Goal: Task Accomplishment & Management: Manage account settings

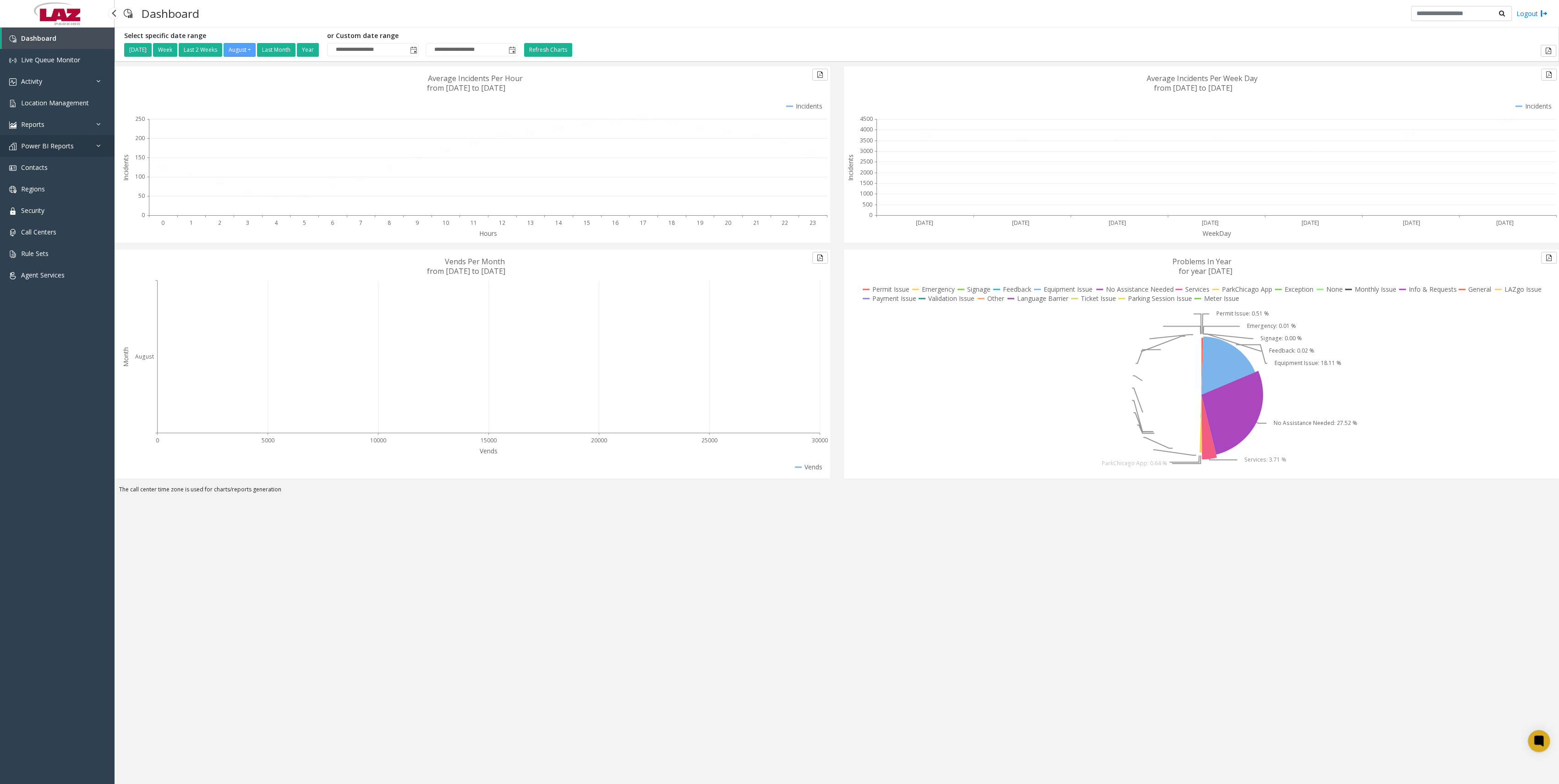
click at [77, 148] on link "Power BI Reports" at bounding box center [57, 146] width 114 height 22
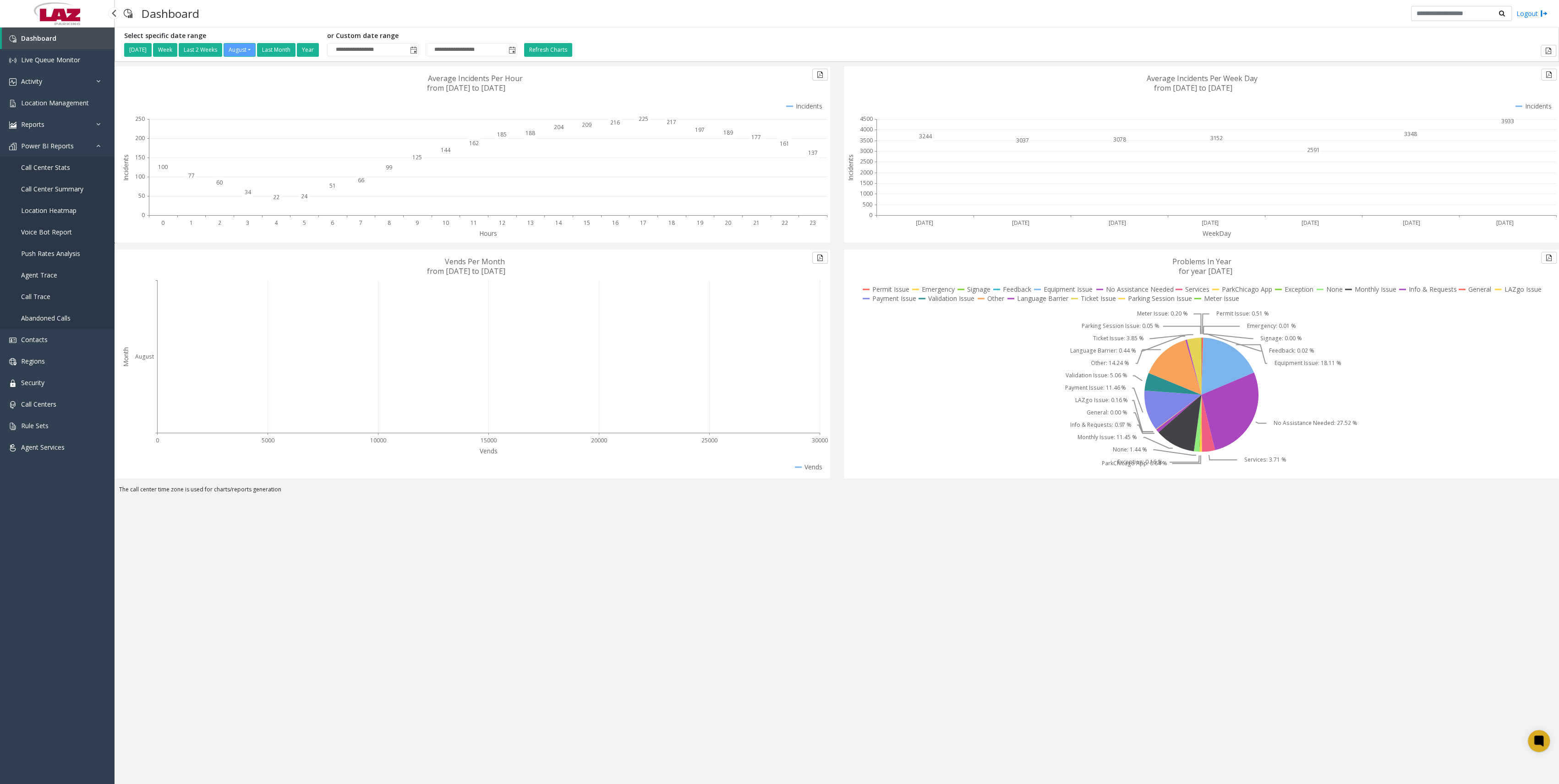
click at [67, 227] on span "Voice Bot Report" at bounding box center [47, 232] width 51 height 8
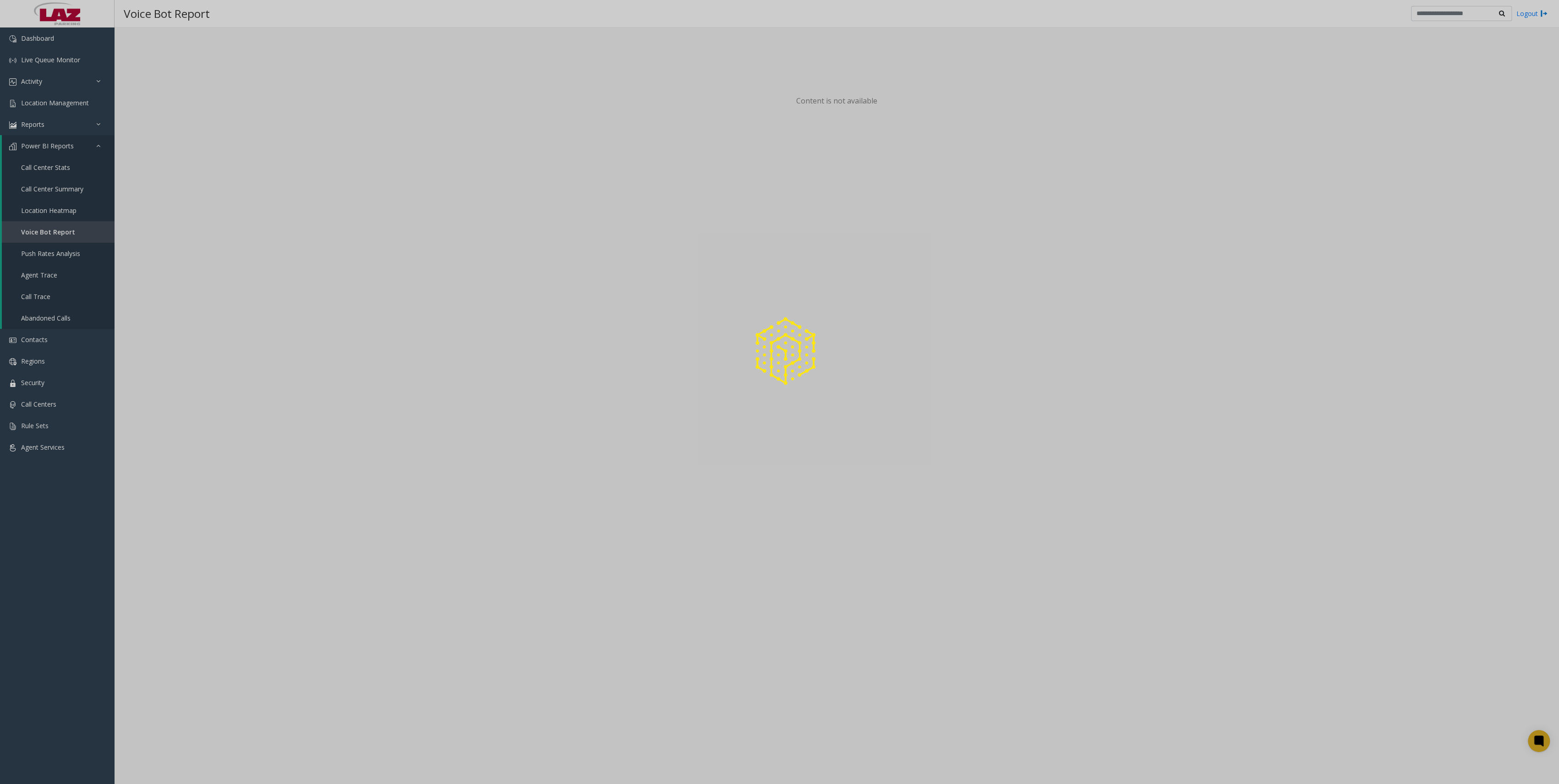
click at [71, 217] on div at bounding box center [780, 392] width 1559 height 784
click at [77, 191] on div at bounding box center [780, 392] width 1559 height 784
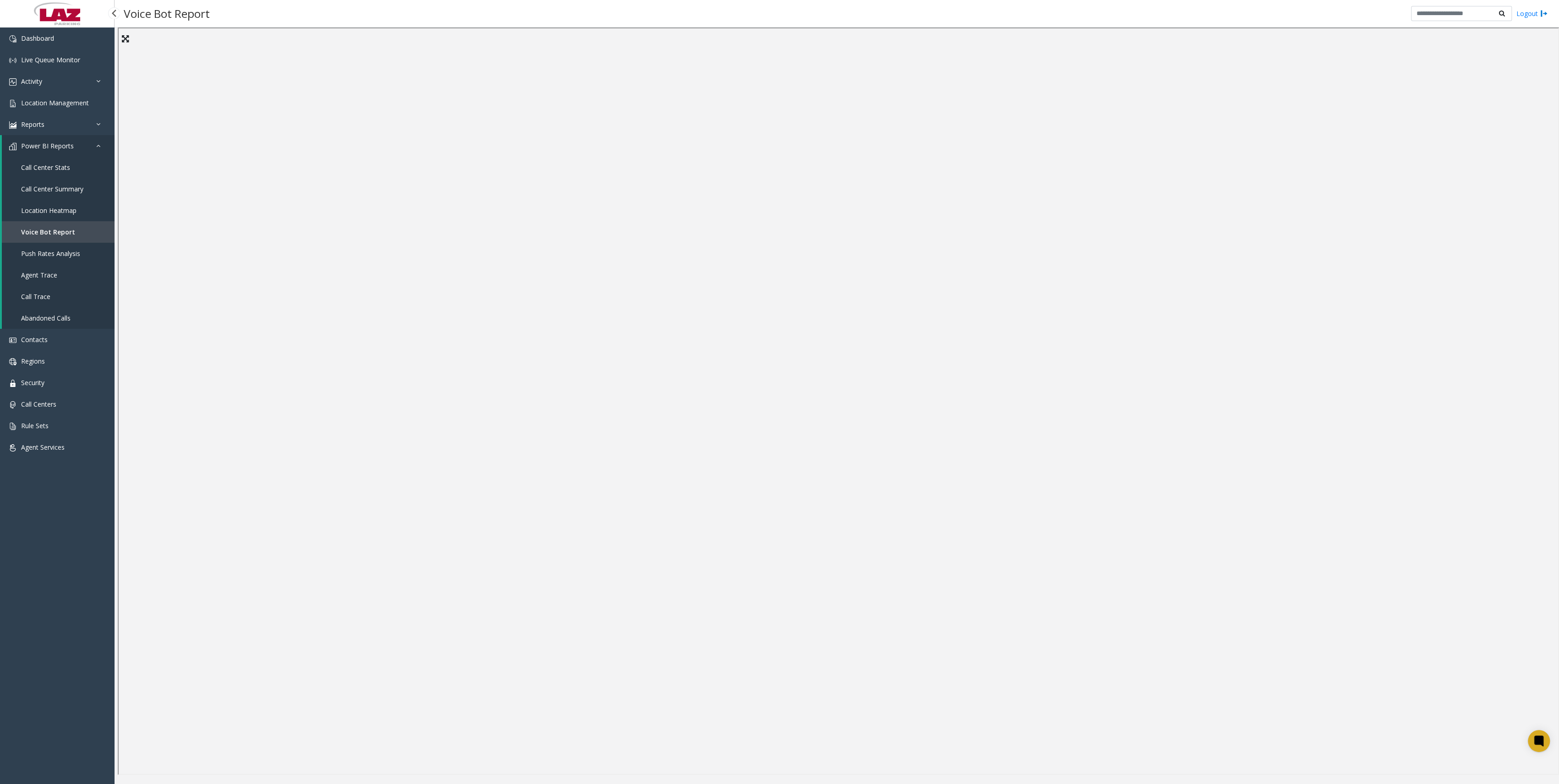
drag, startPoint x: 77, startPoint y: 191, endPoint x: 59, endPoint y: 173, distance: 25.5
click at [59, 173] on link "Call Center Stats" at bounding box center [58, 168] width 113 height 22
click at [73, 191] on span "Call Center Summary" at bounding box center [52, 189] width 62 height 8
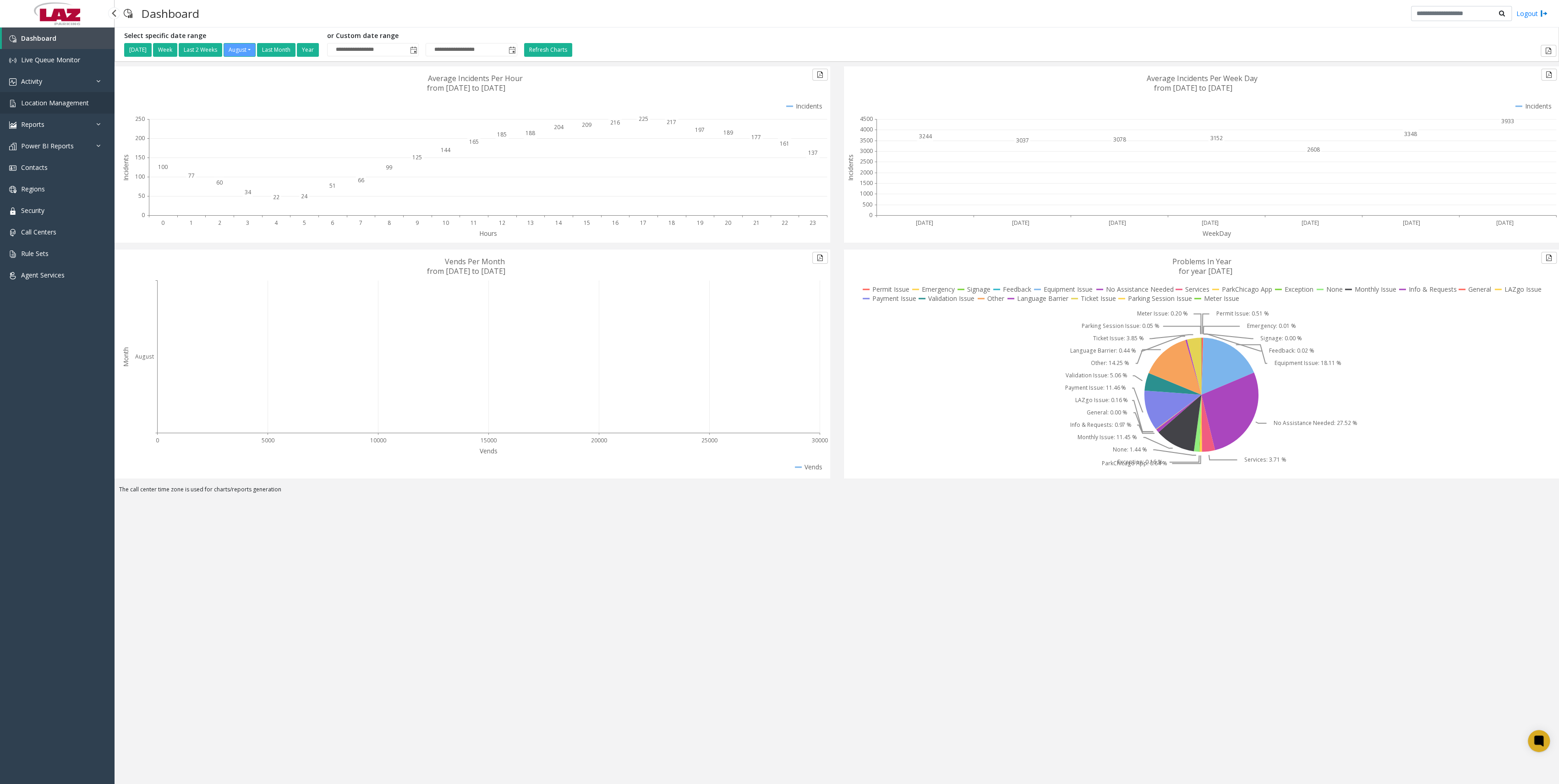
click at [73, 105] on span "Location Management" at bounding box center [55, 103] width 68 height 8
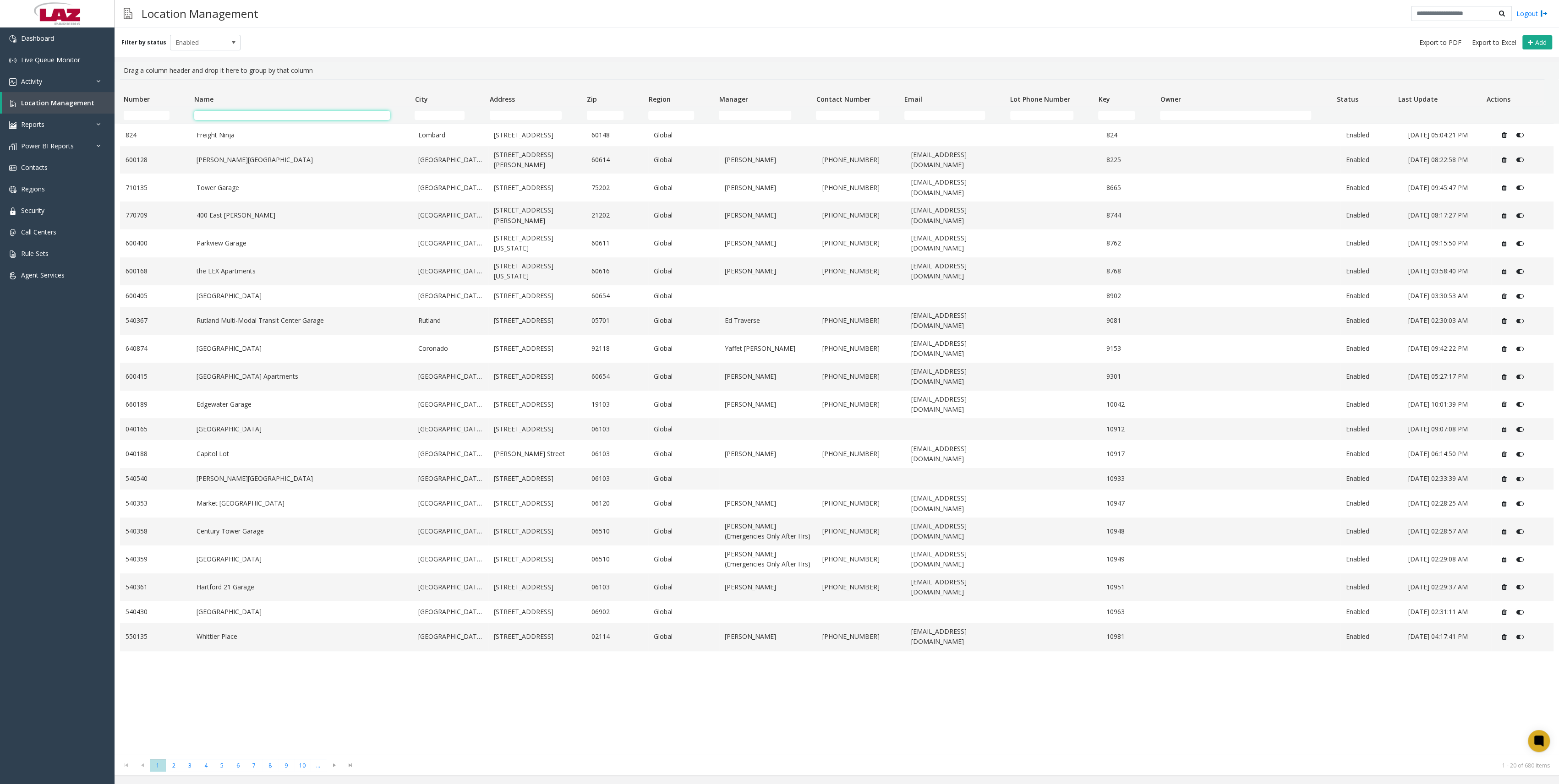
click at [286, 117] on input "Name Filter" at bounding box center [292, 115] width 195 height 9
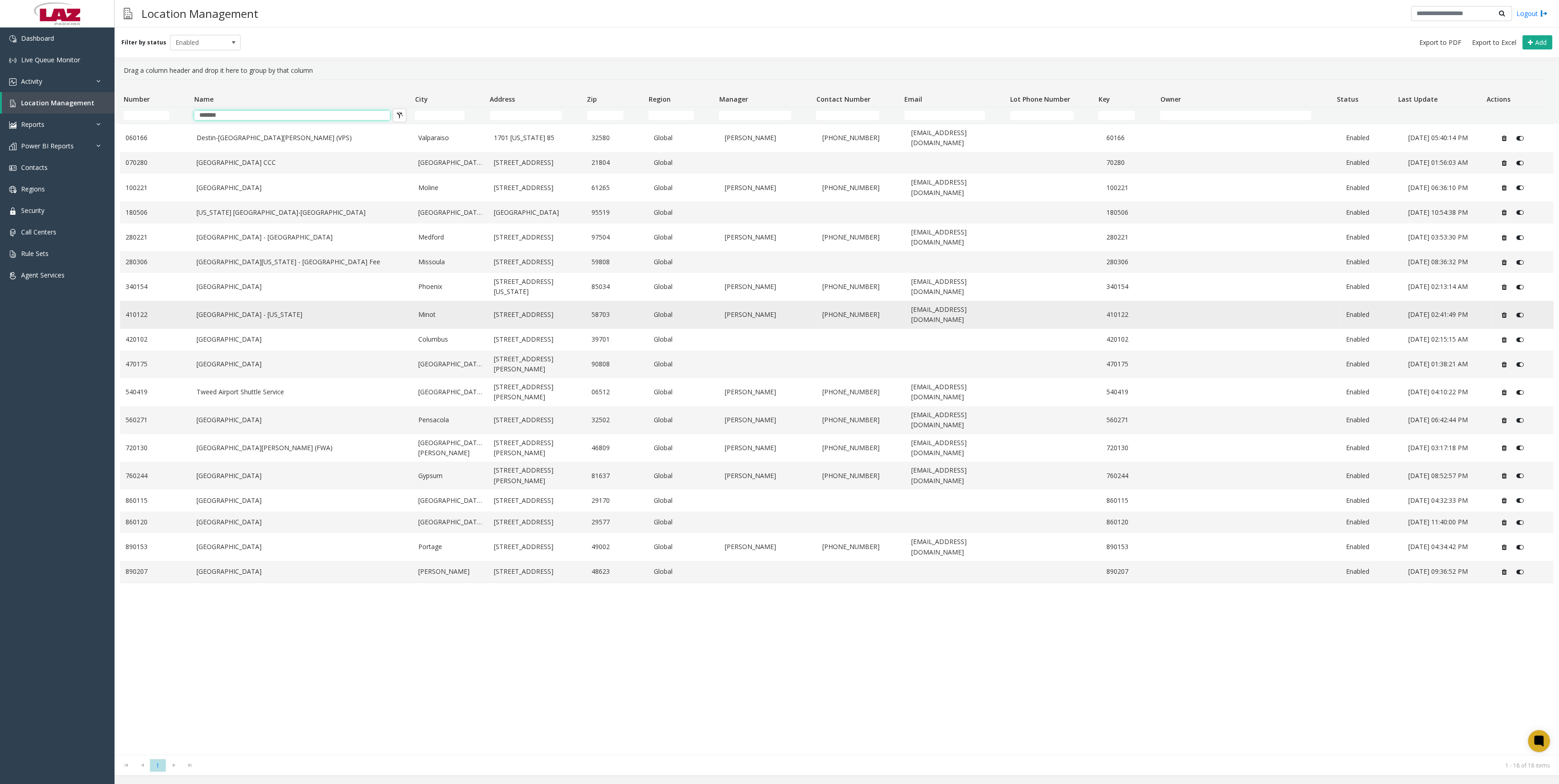
type input "*******"
click at [289, 261] on link "[GEOGRAPHIC_DATA] - [US_STATE]" at bounding box center [302, 315] width 211 height 10
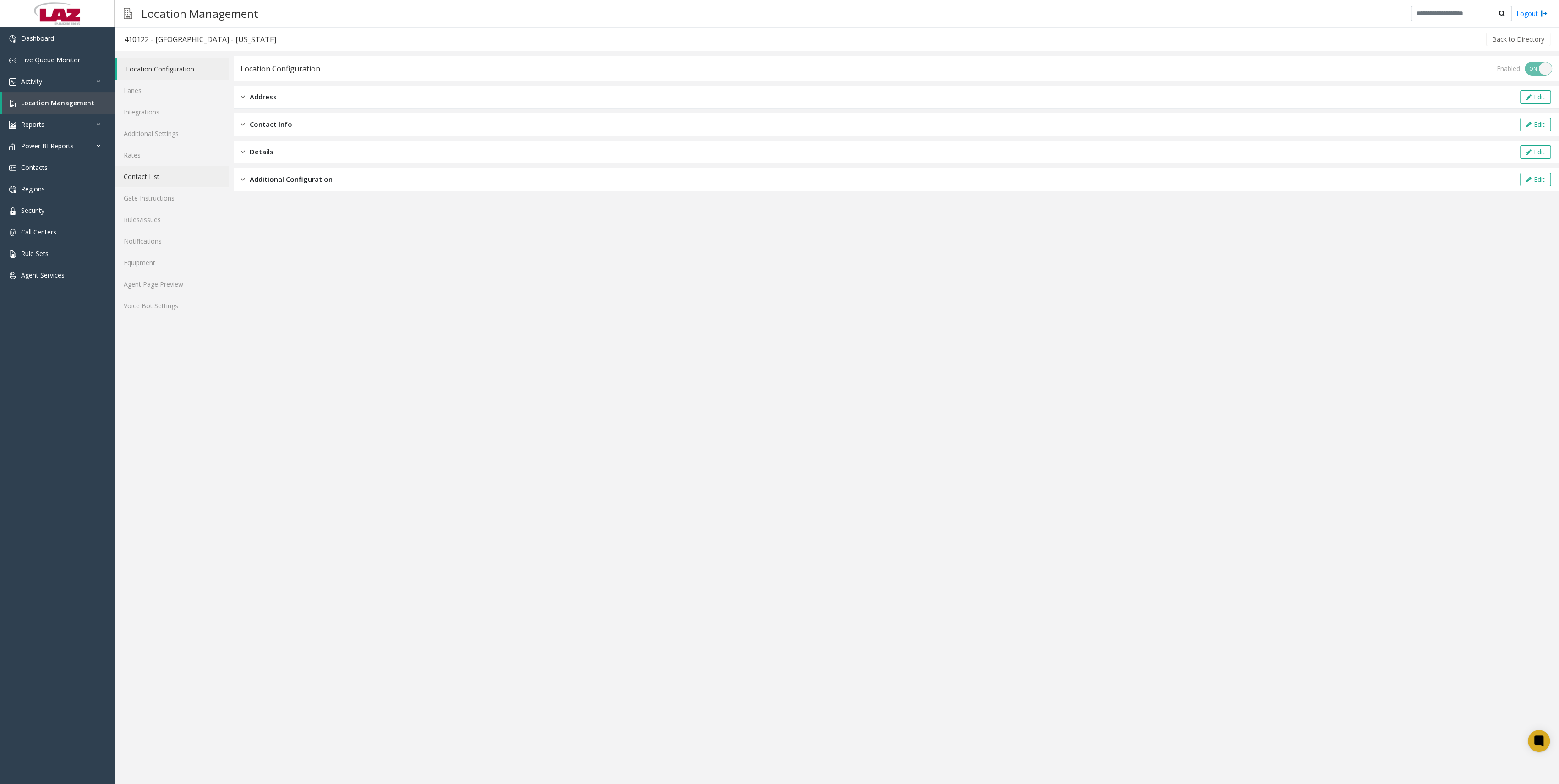
click at [170, 178] on link "Contact List" at bounding box center [171, 177] width 114 height 22
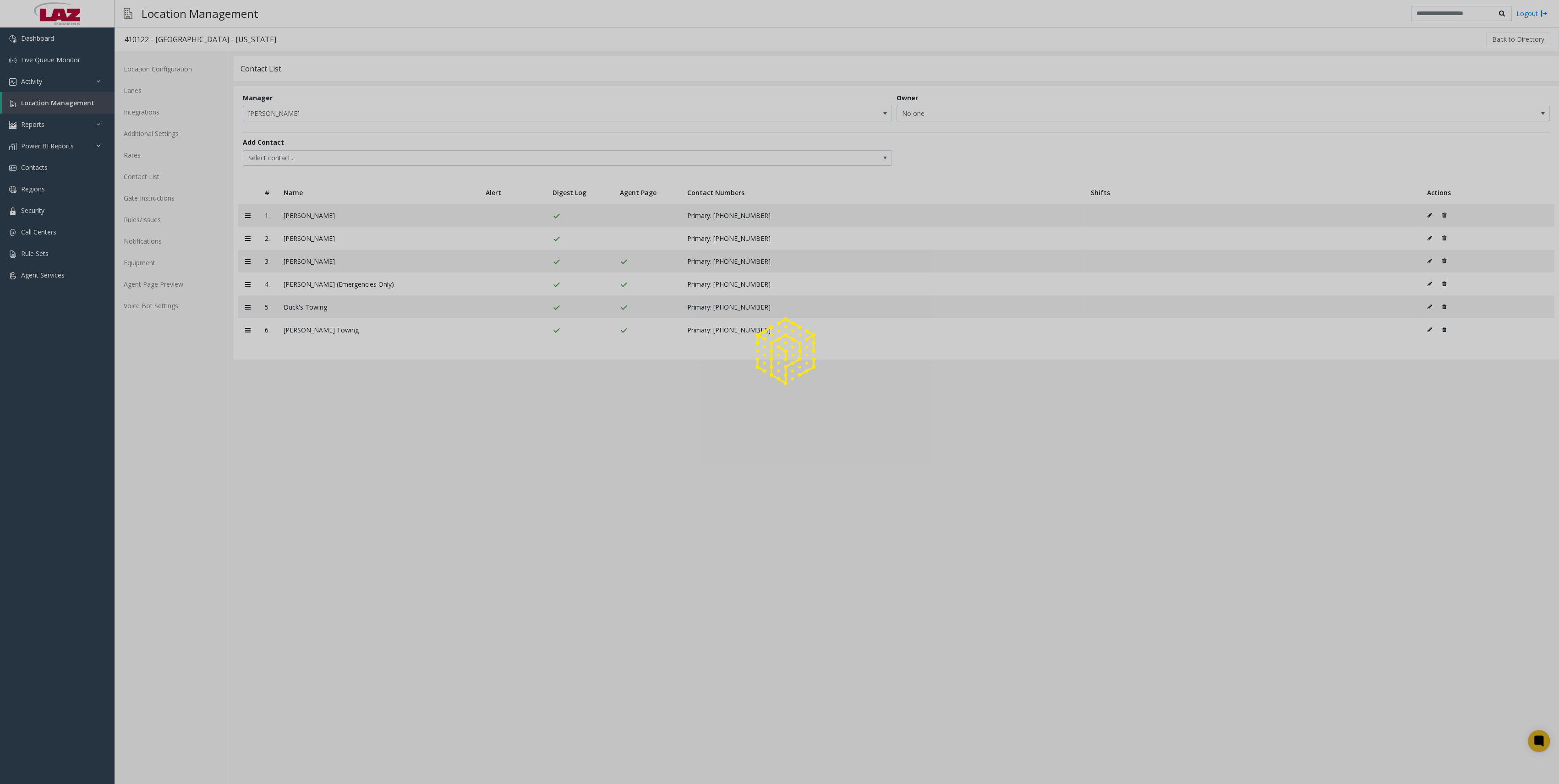
click at [172, 159] on div at bounding box center [780, 392] width 1559 height 784
click at [147, 155] on div at bounding box center [780, 392] width 1559 height 784
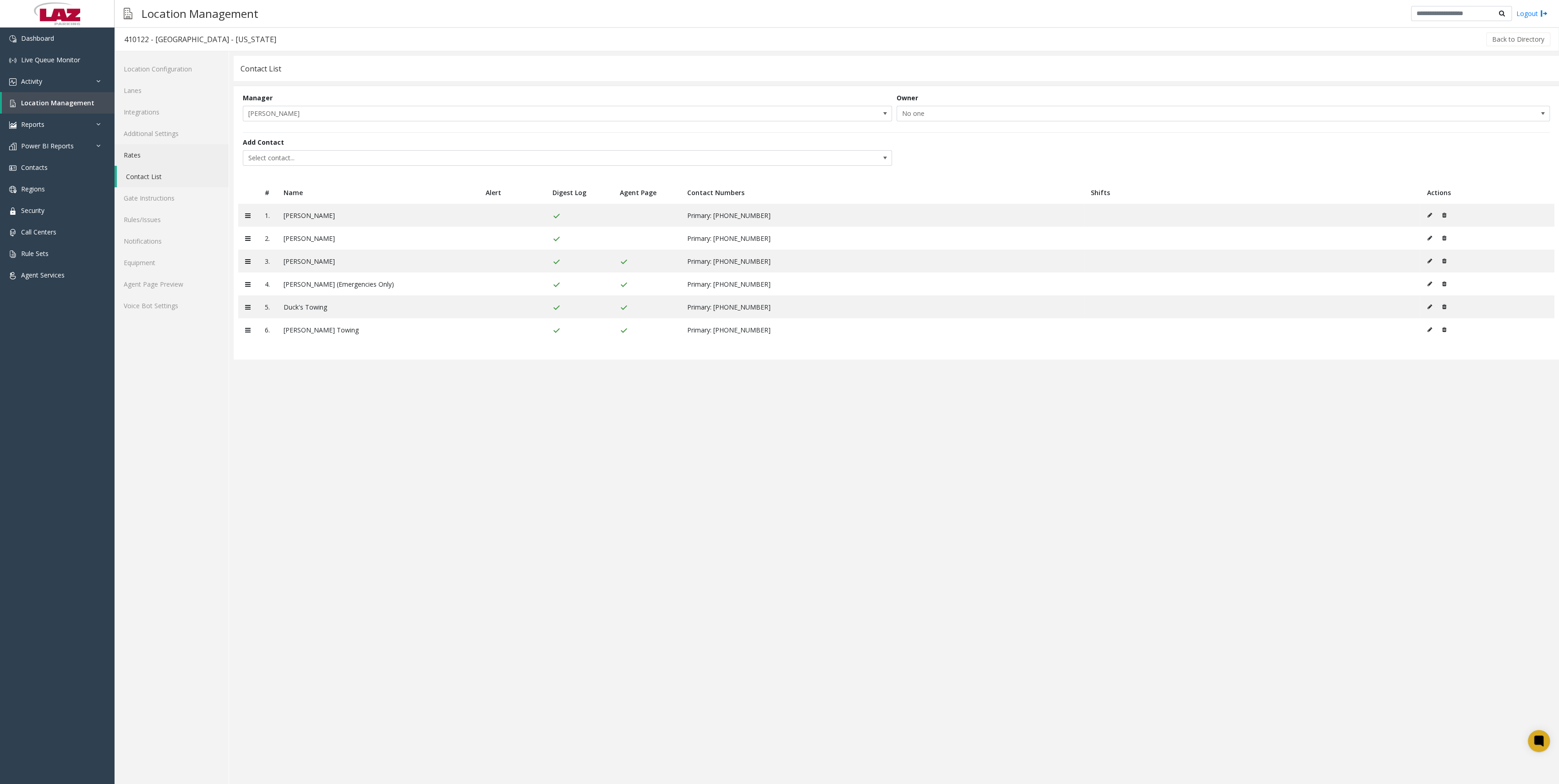
drag, startPoint x: 147, startPoint y: 155, endPoint x: 156, endPoint y: 157, distance: 9.2
click at [156, 157] on link "Rates" at bounding box center [171, 155] width 114 height 22
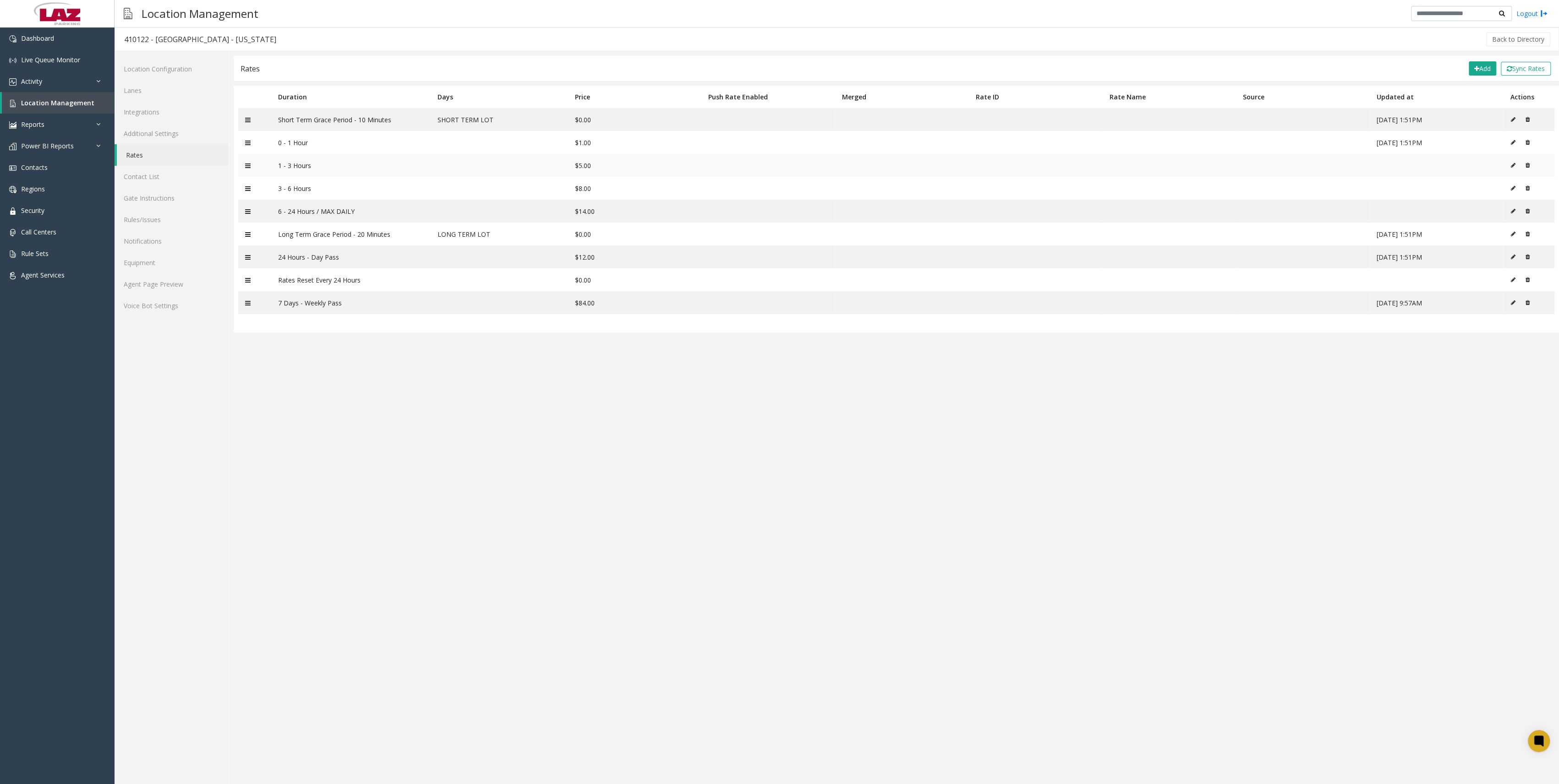
click at [474, 166] on td at bounding box center [1529, 165] width 51 height 23
click at [474, 166] on icon at bounding box center [1513, 165] width 5 height 5
type input "**********"
type input "*"
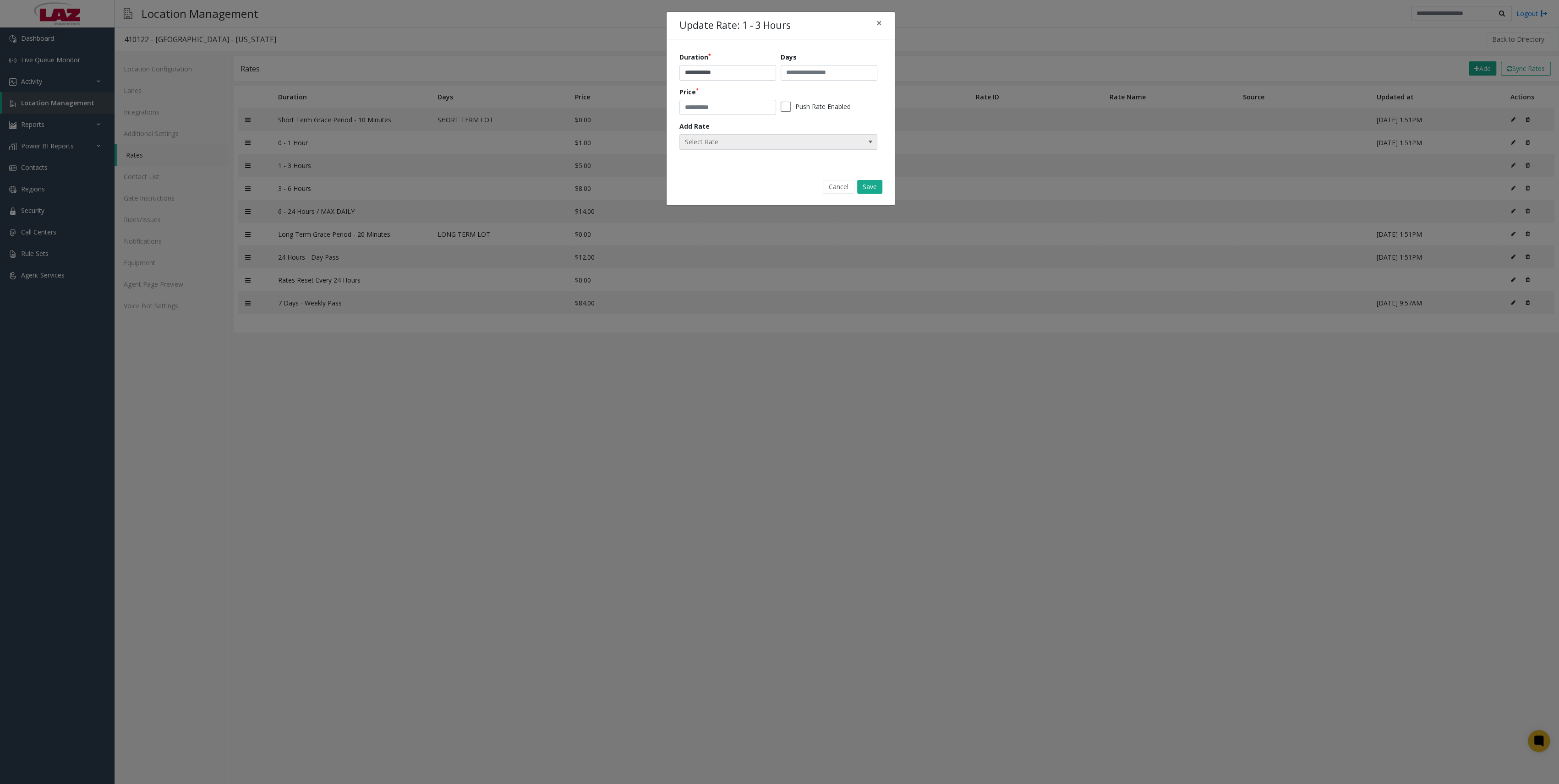
click at [474, 141] on span "Select Rate" at bounding box center [758, 142] width 157 height 15
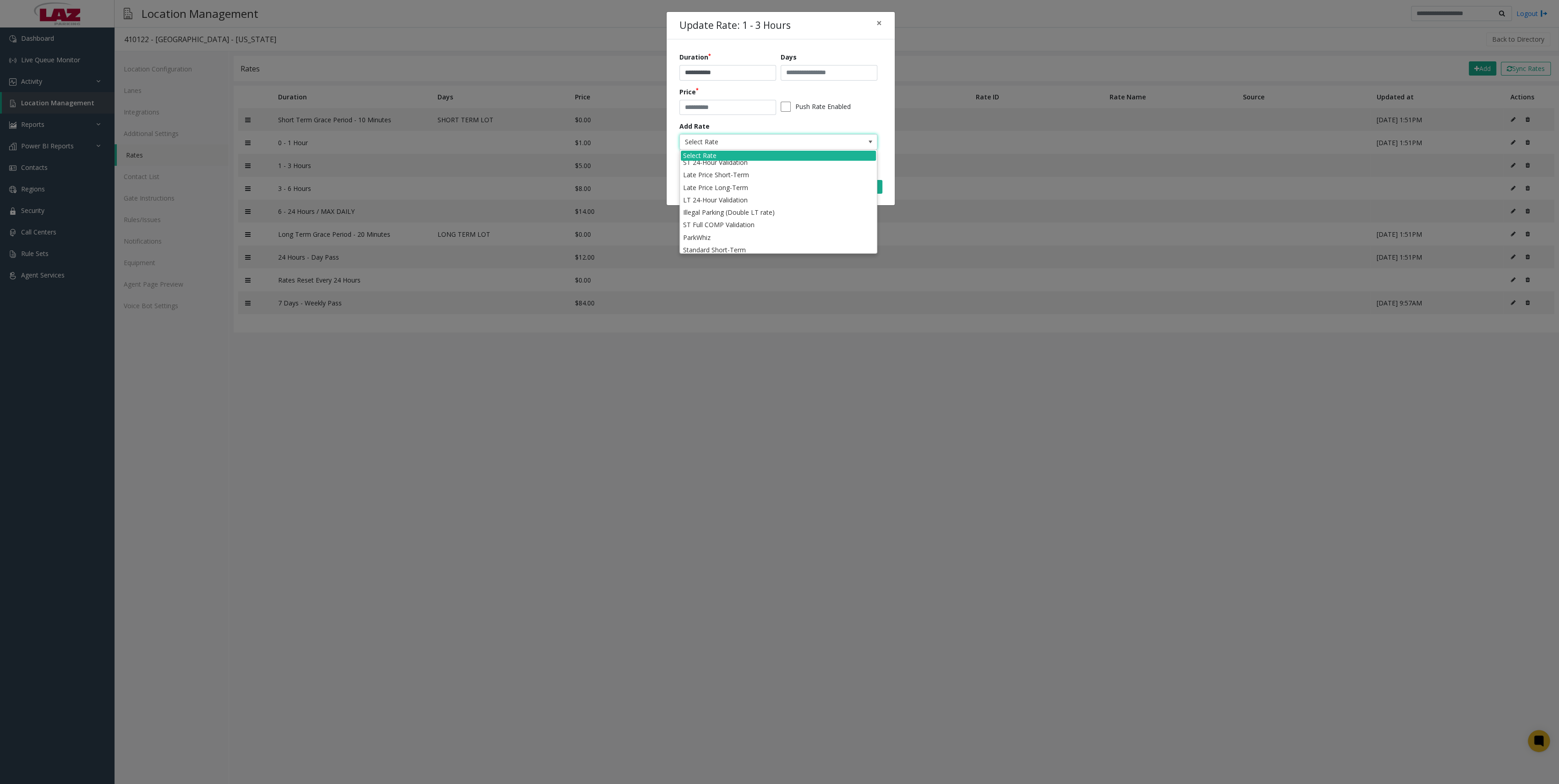
scroll to position [69, 0]
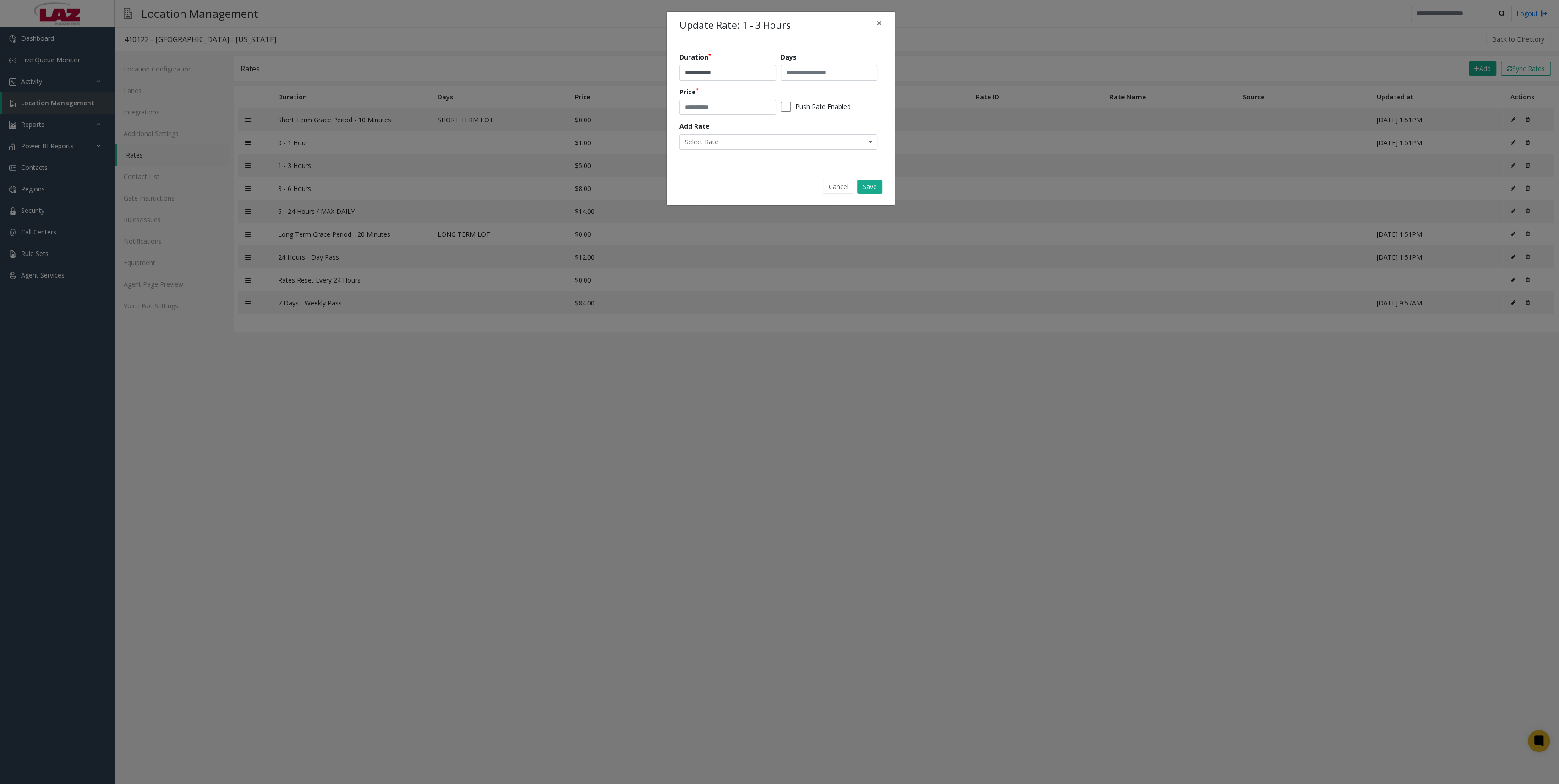
click at [474, 261] on div "**********" at bounding box center [780, 392] width 1559 height 784
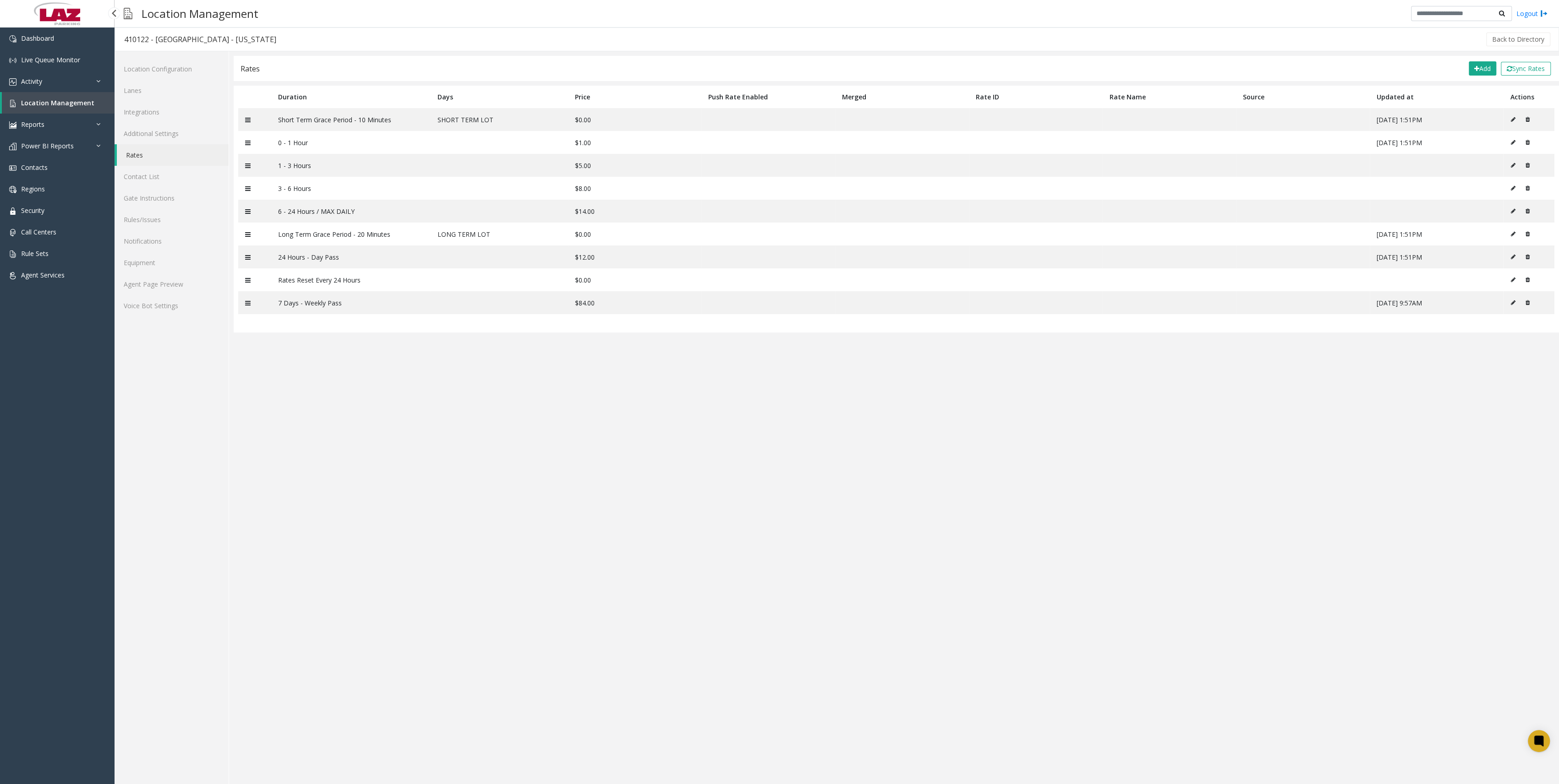
click at [59, 105] on span "Location Management" at bounding box center [57, 103] width 73 height 8
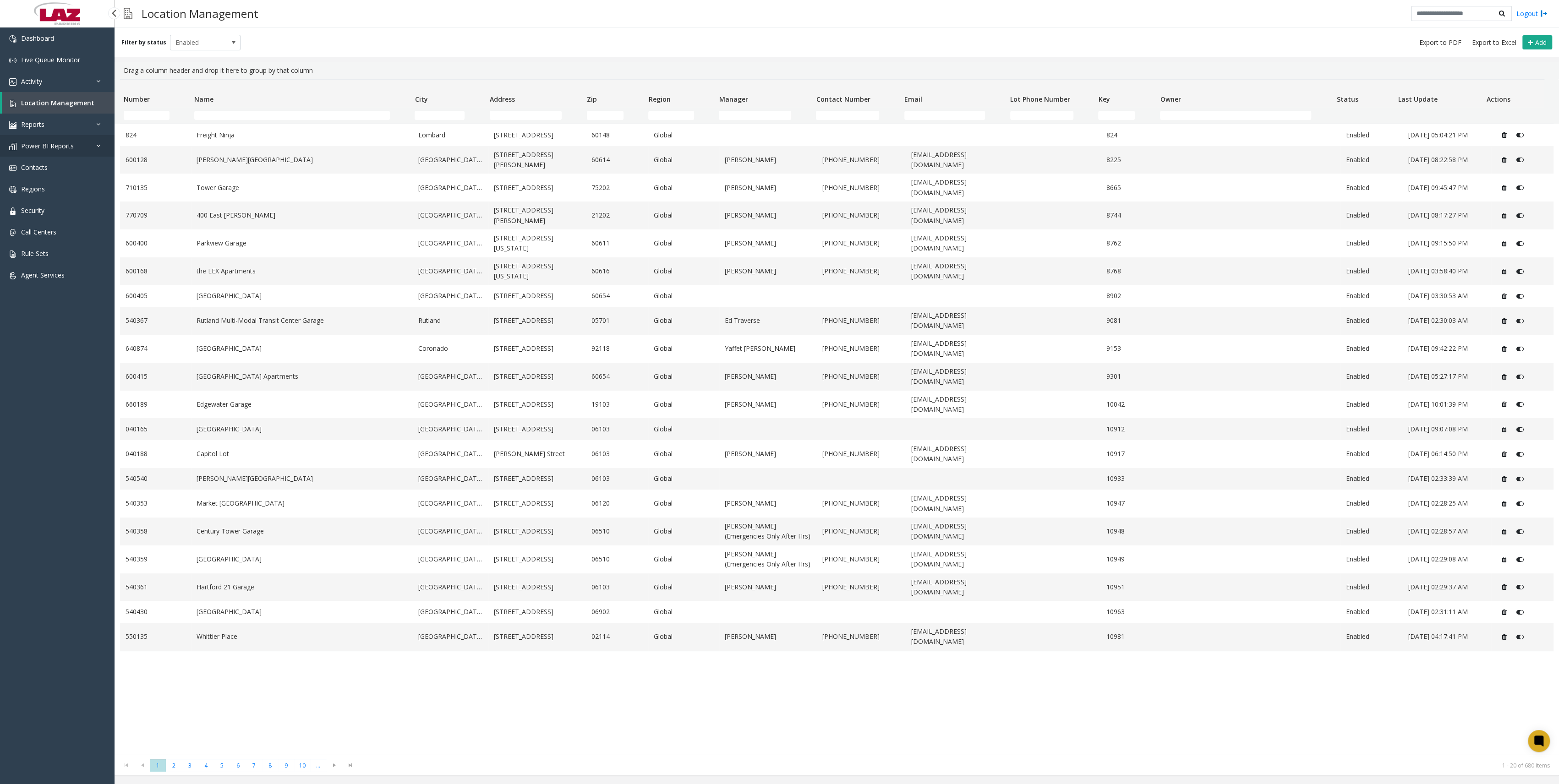
click at [68, 147] on span "Power BI Reports" at bounding box center [47, 146] width 53 height 8
click at [73, 256] on span "Push Rates Analysis" at bounding box center [51, 253] width 59 height 8
